Goal: Transaction & Acquisition: Purchase product/service

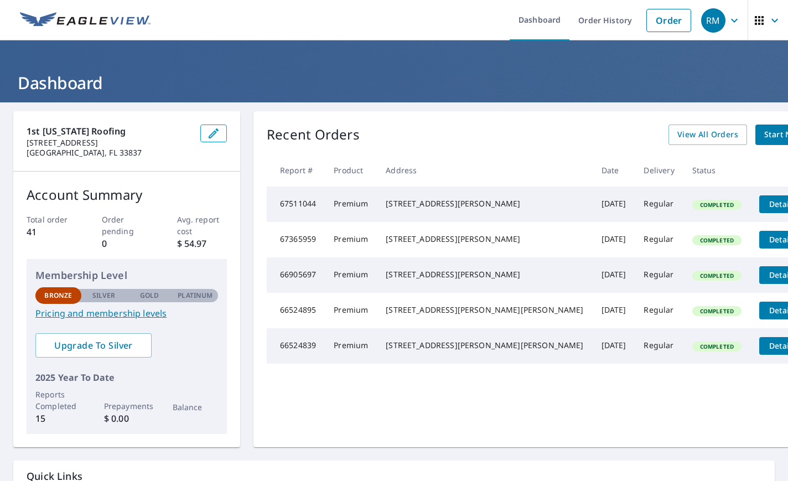
scroll to position [1, 0]
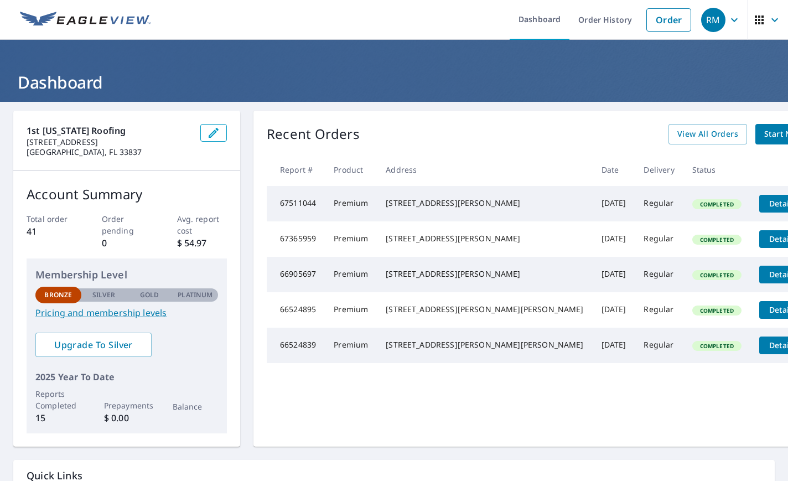
click at [765, 133] on span "Start New Order" at bounding box center [797, 134] width 64 height 14
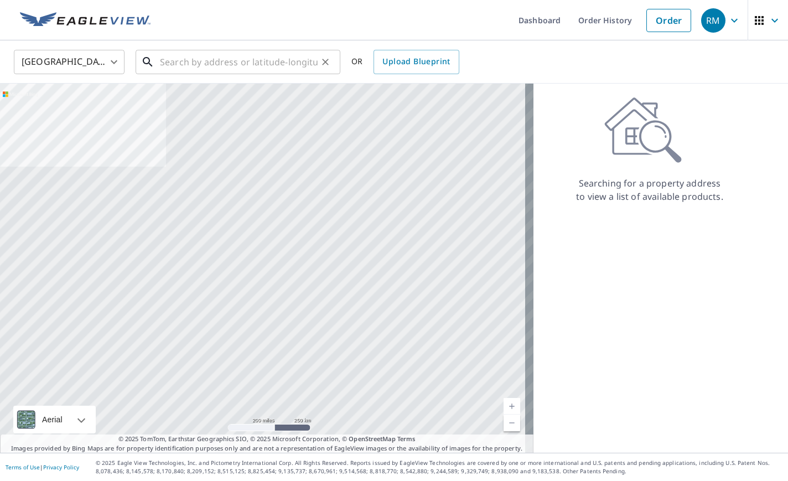
click at [199, 61] on input "text" at bounding box center [239, 62] width 158 height 31
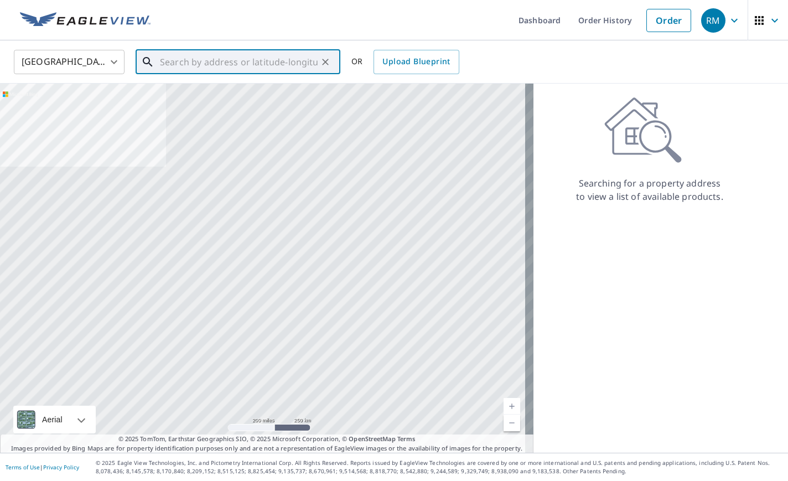
type input "0"
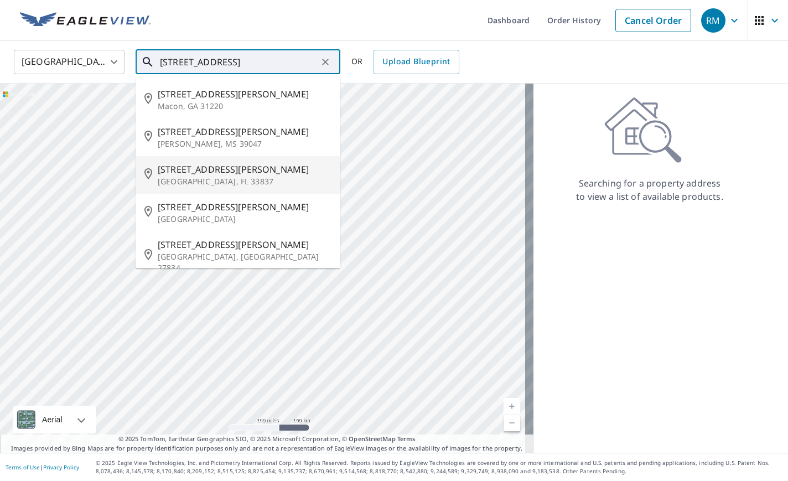
click at [218, 177] on p "[GEOGRAPHIC_DATA], FL 33837" at bounding box center [245, 181] width 174 height 11
type input "[STREET_ADDRESS][PERSON_NAME][PERSON_NAME]"
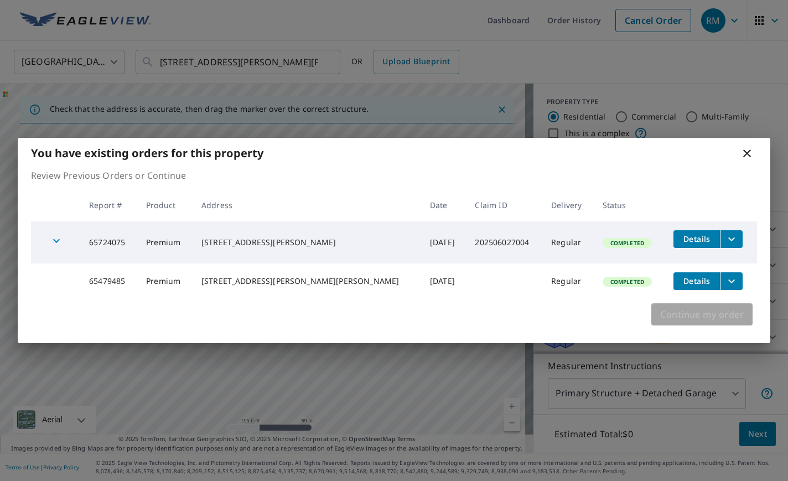
click at [700, 318] on span "Continue my order" at bounding box center [703, 315] width 84 height 16
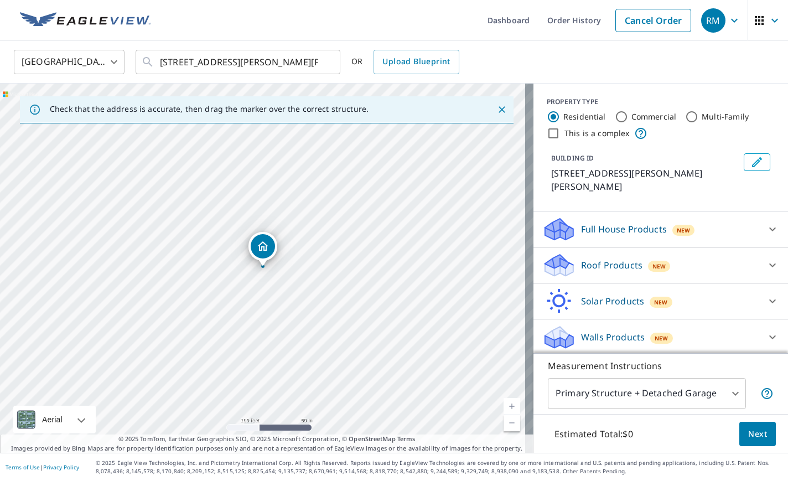
click at [766, 259] on icon at bounding box center [772, 265] width 13 height 13
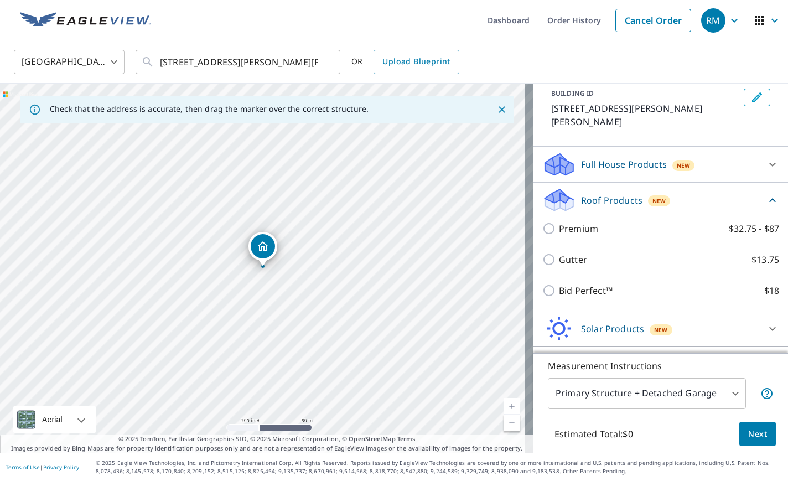
scroll to position [70, 0]
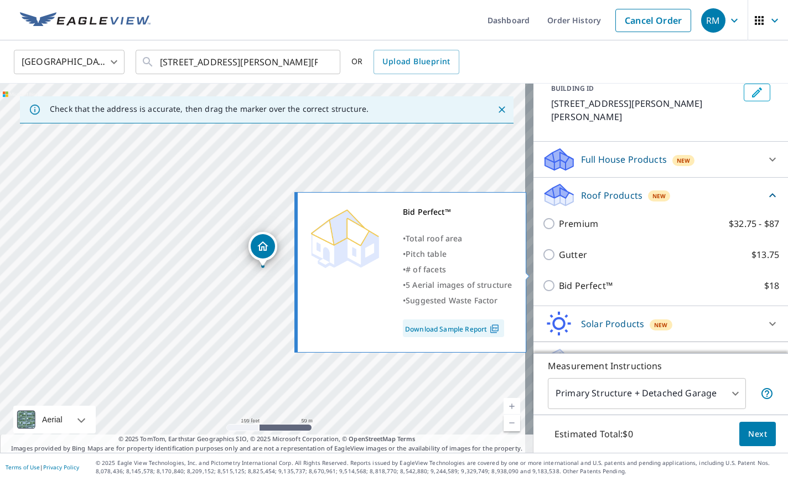
click at [543, 279] on input "Bid Perfect™ $18" at bounding box center [551, 285] width 17 height 13
checkbox input "true"
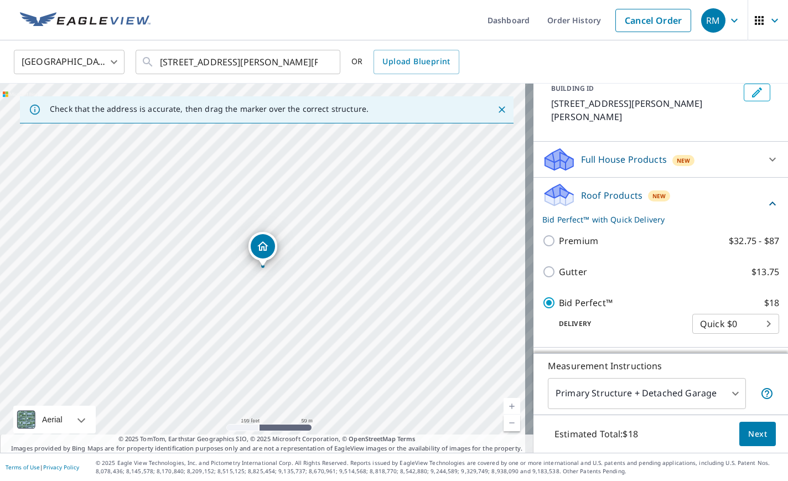
click at [755, 435] on span "Next" at bounding box center [758, 434] width 19 height 14
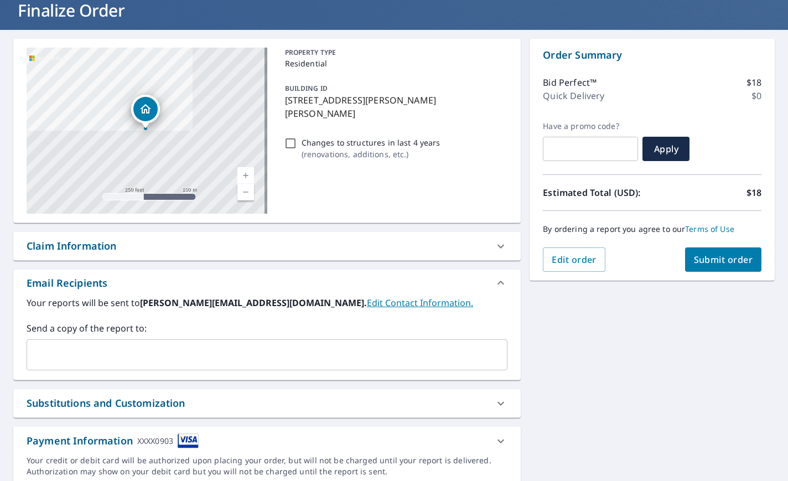
scroll to position [88, 0]
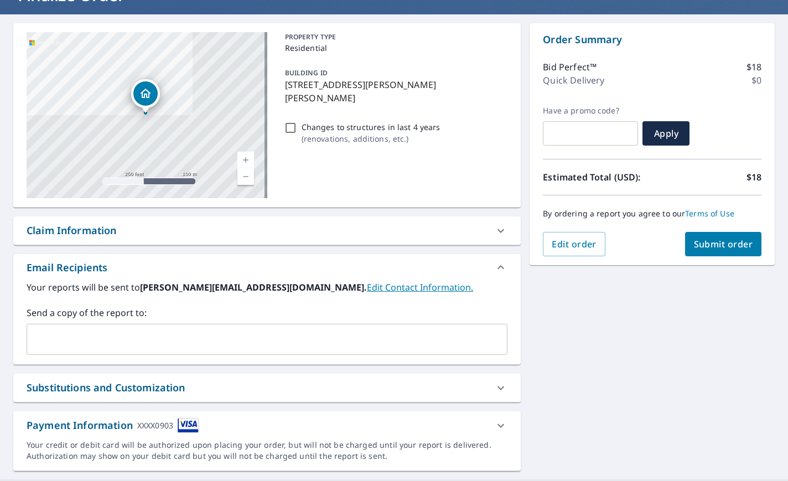
click at [710, 246] on span "Submit order" at bounding box center [723, 244] width 59 height 12
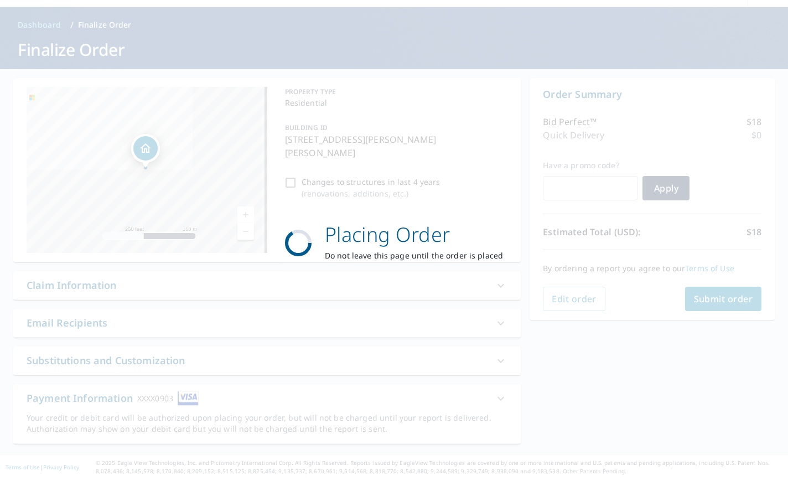
scroll to position [0, 0]
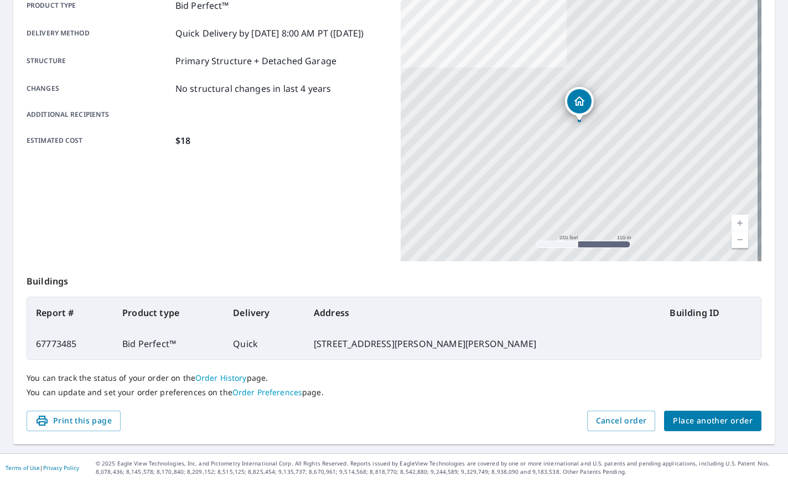
click at [696, 422] on span "Place another order" at bounding box center [713, 421] width 80 height 14
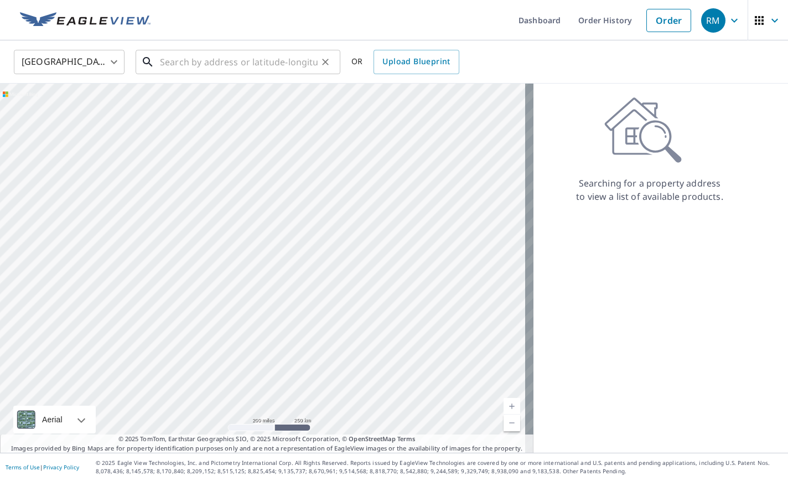
click at [244, 63] on input "text" at bounding box center [239, 62] width 158 height 31
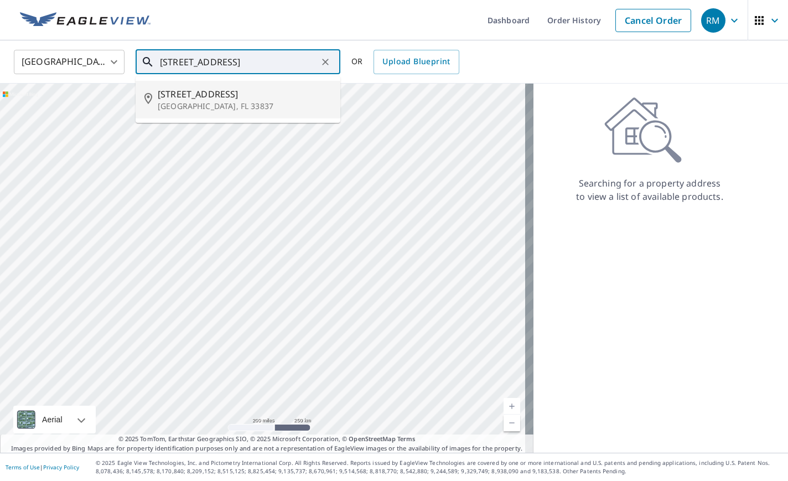
click at [188, 98] on span "[STREET_ADDRESS]" at bounding box center [245, 93] width 174 height 13
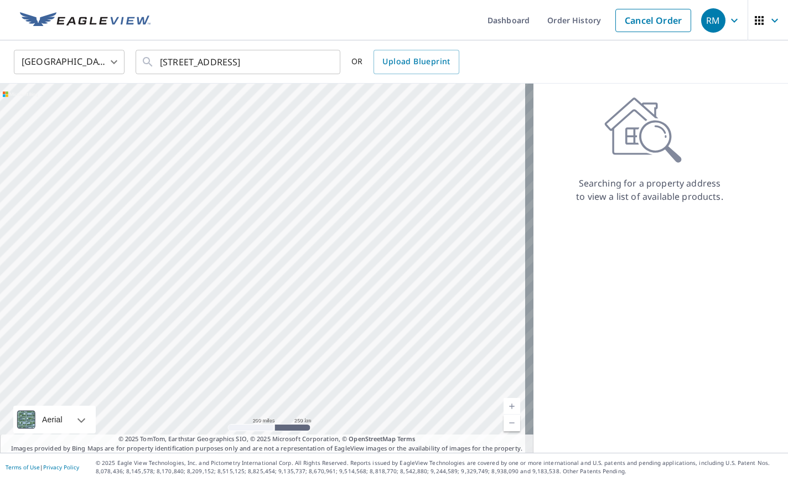
type input "[STREET_ADDRESS][PERSON_NAME]"
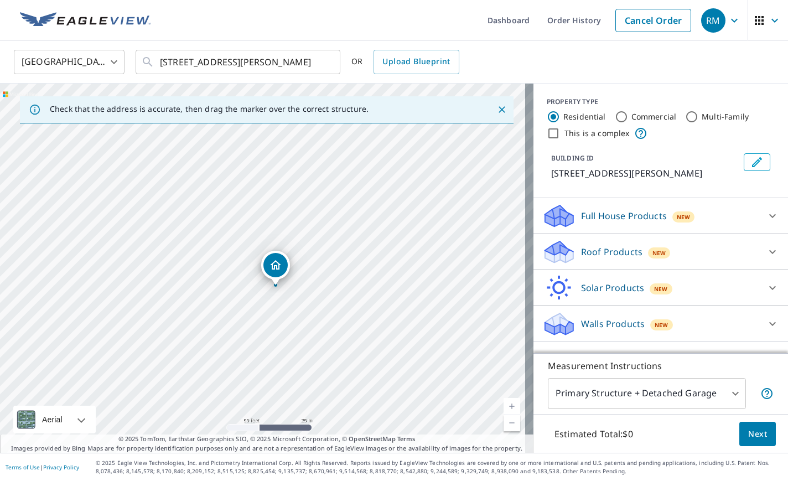
drag, startPoint x: 358, startPoint y: 248, endPoint x: 337, endPoint y: 318, distance: 72.9
click at [337, 318] on div "[STREET_ADDRESS][PERSON_NAME]" at bounding box center [267, 268] width 534 height 369
click at [603, 251] on p "Roof Products" at bounding box center [611, 251] width 61 height 13
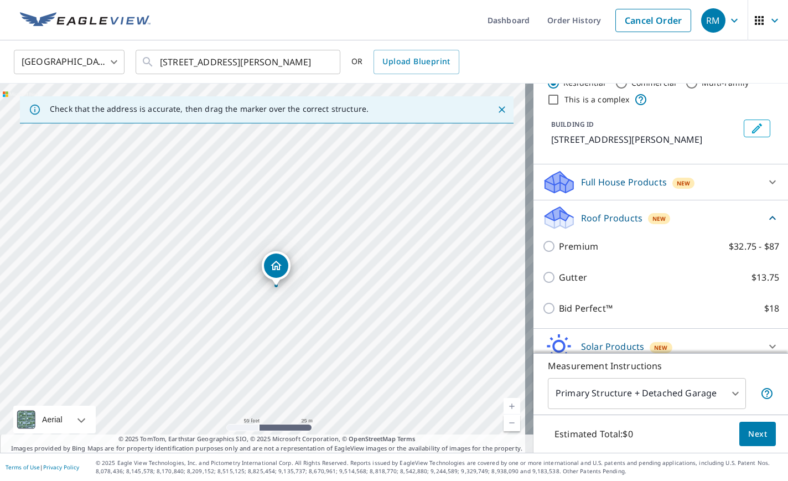
scroll to position [34, 0]
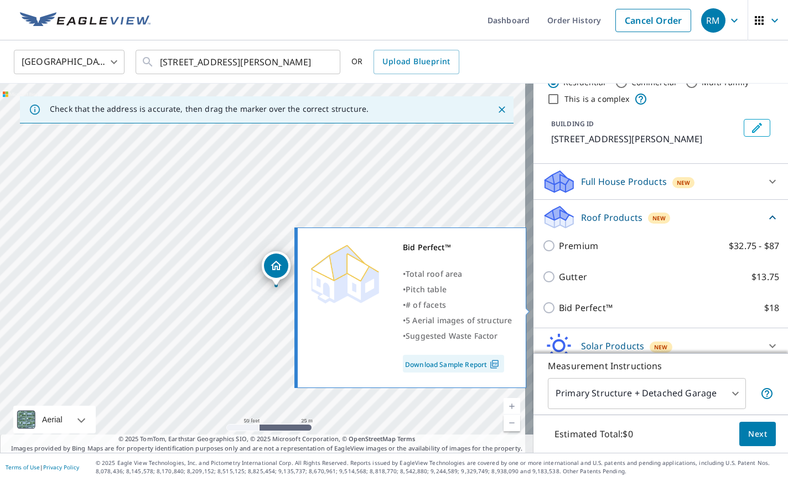
click at [543, 309] on input "Bid Perfect™ $18" at bounding box center [551, 307] width 17 height 13
checkbox input "true"
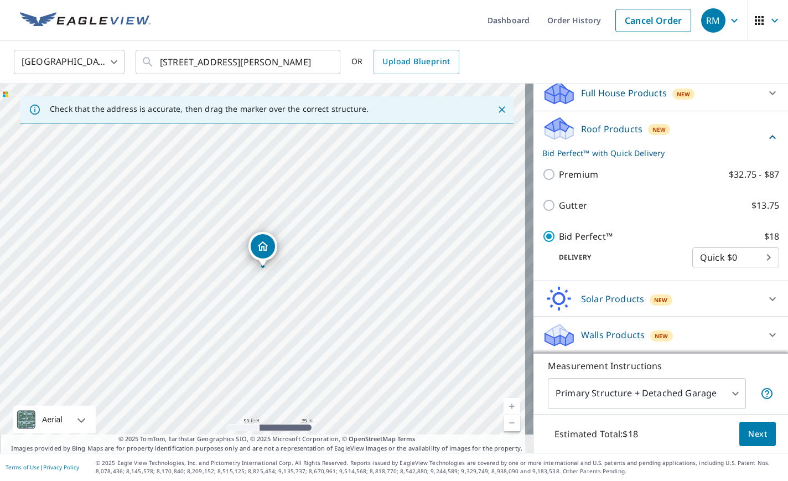
scroll to position [123, 0]
click at [751, 433] on span "Next" at bounding box center [758, 434] width 19 height 14
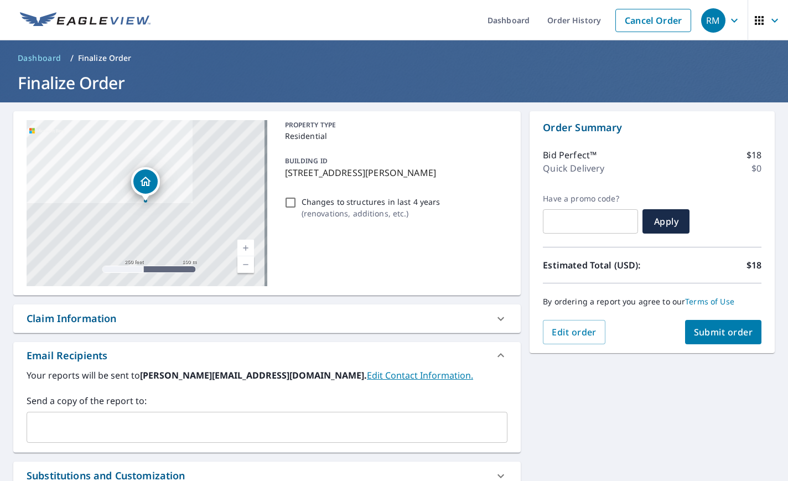
click at [712, 333] on span "Submit order" at bounding box center [723, 332] width 59 height 12
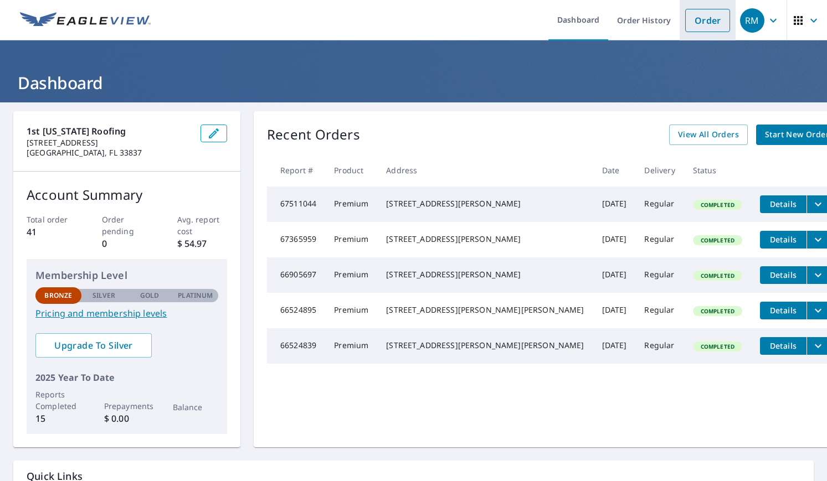
click at [701, 22] on link "Order" at bounding box center [707, 20] width 45 height 23
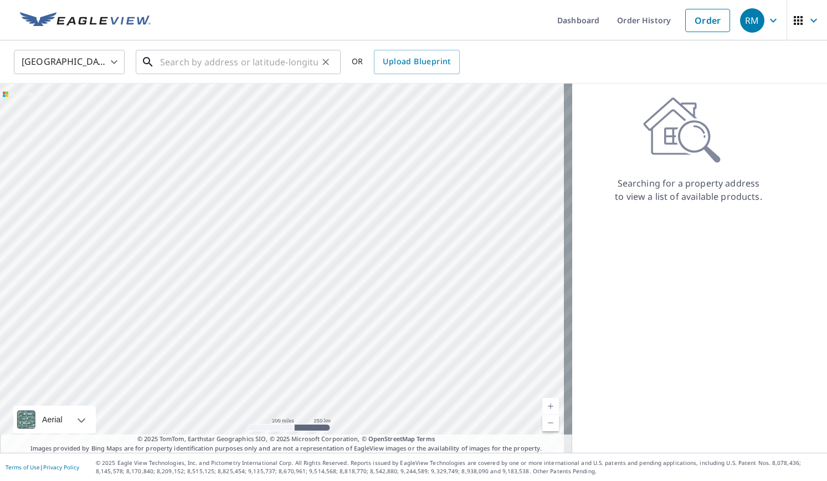
click at [178, 59] on input "text" at bounding box center [239, 62] width 158 height 31
